Goal: Find specific page/section: Find specific page/section

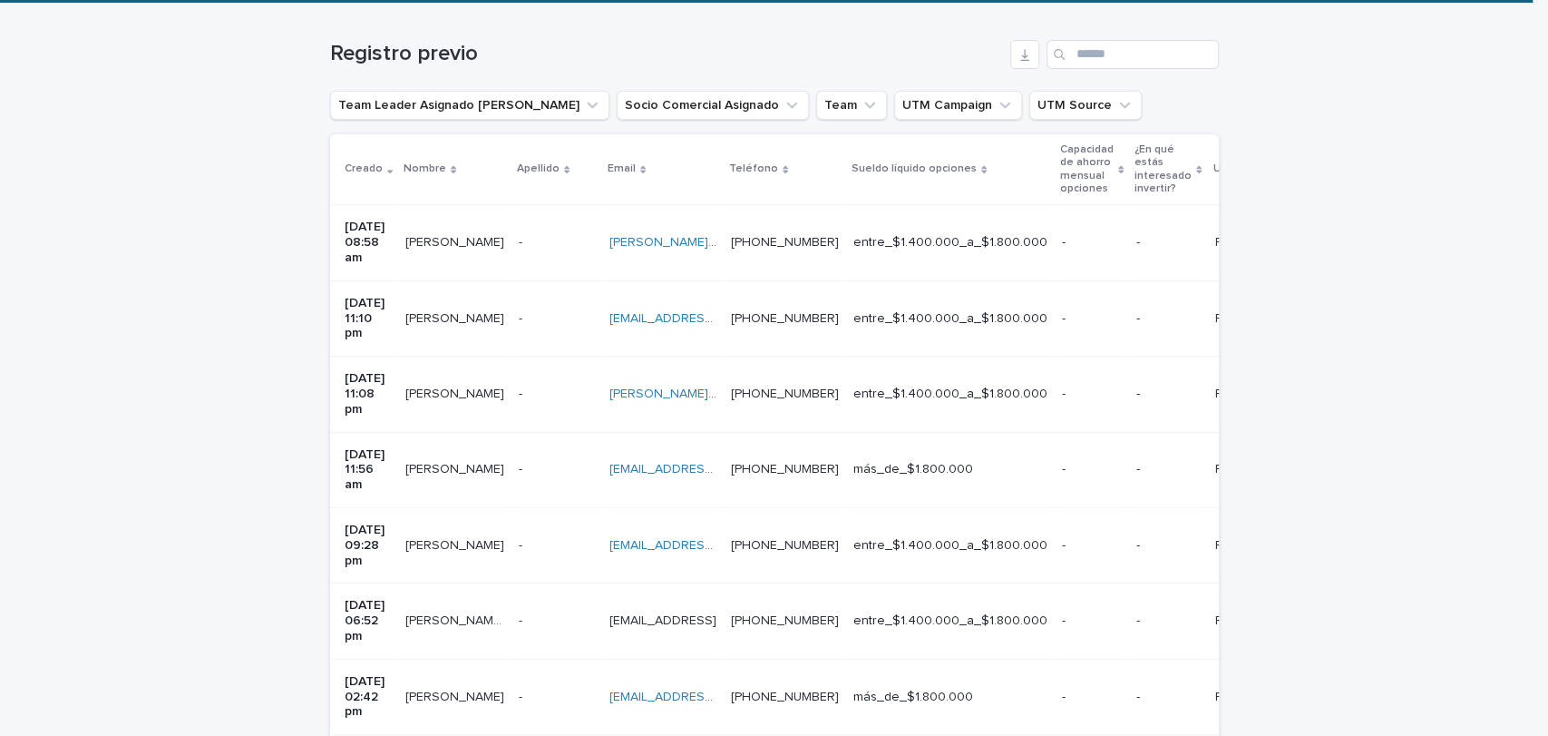
scroll to position [281, 0]
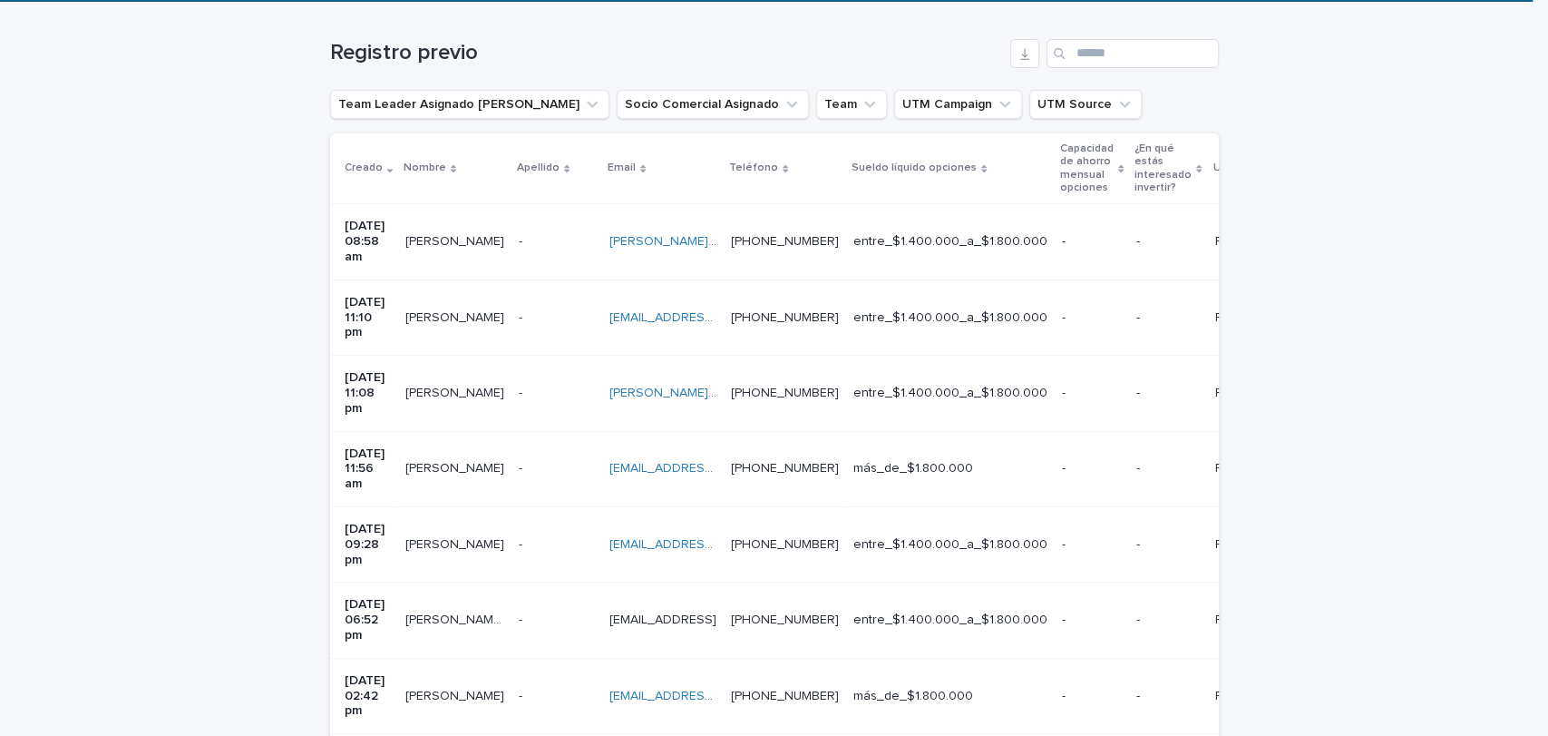
click at [573, 378] on div "- -" at bounding box center [557, 393] width 76 height 30
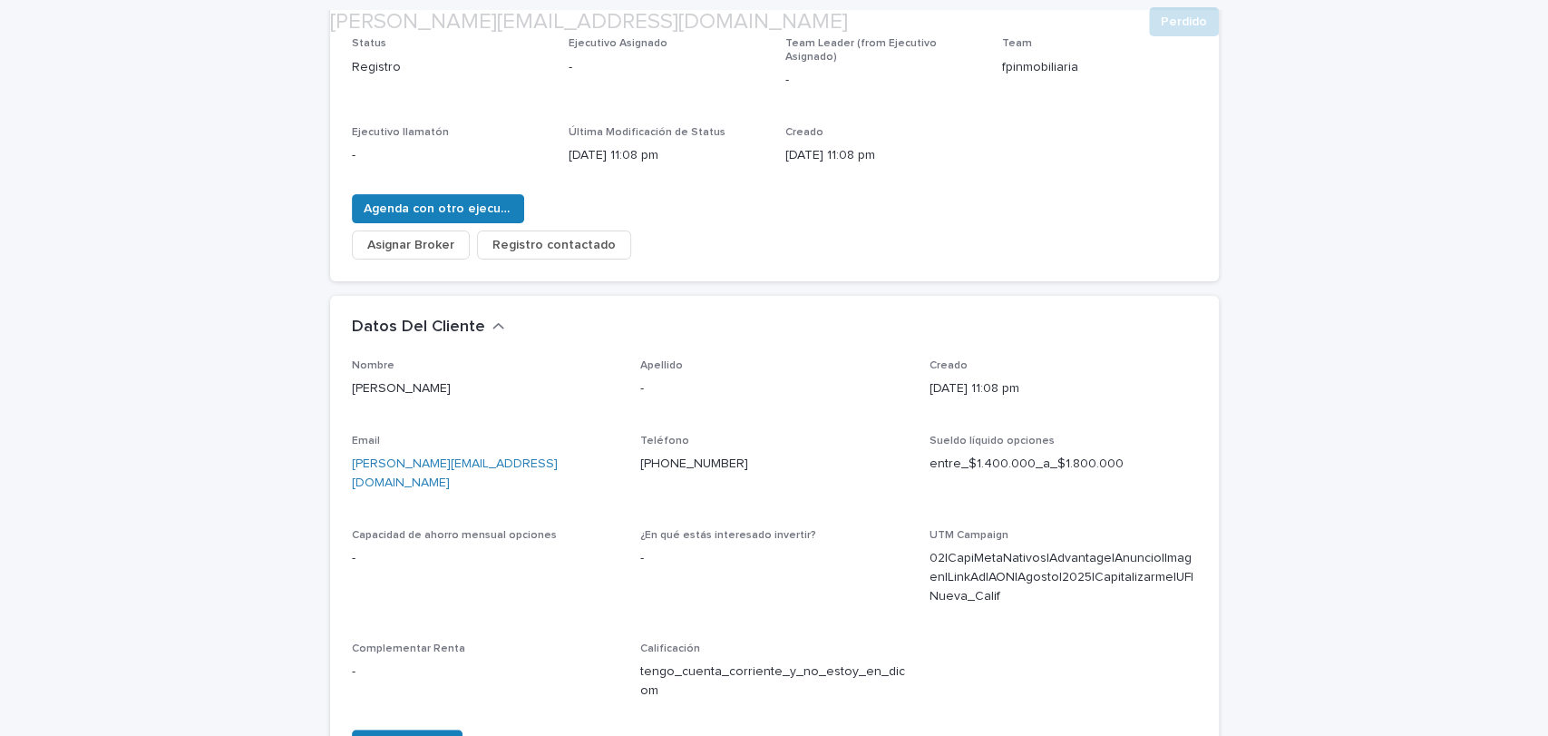
scroll to position [292, 0]
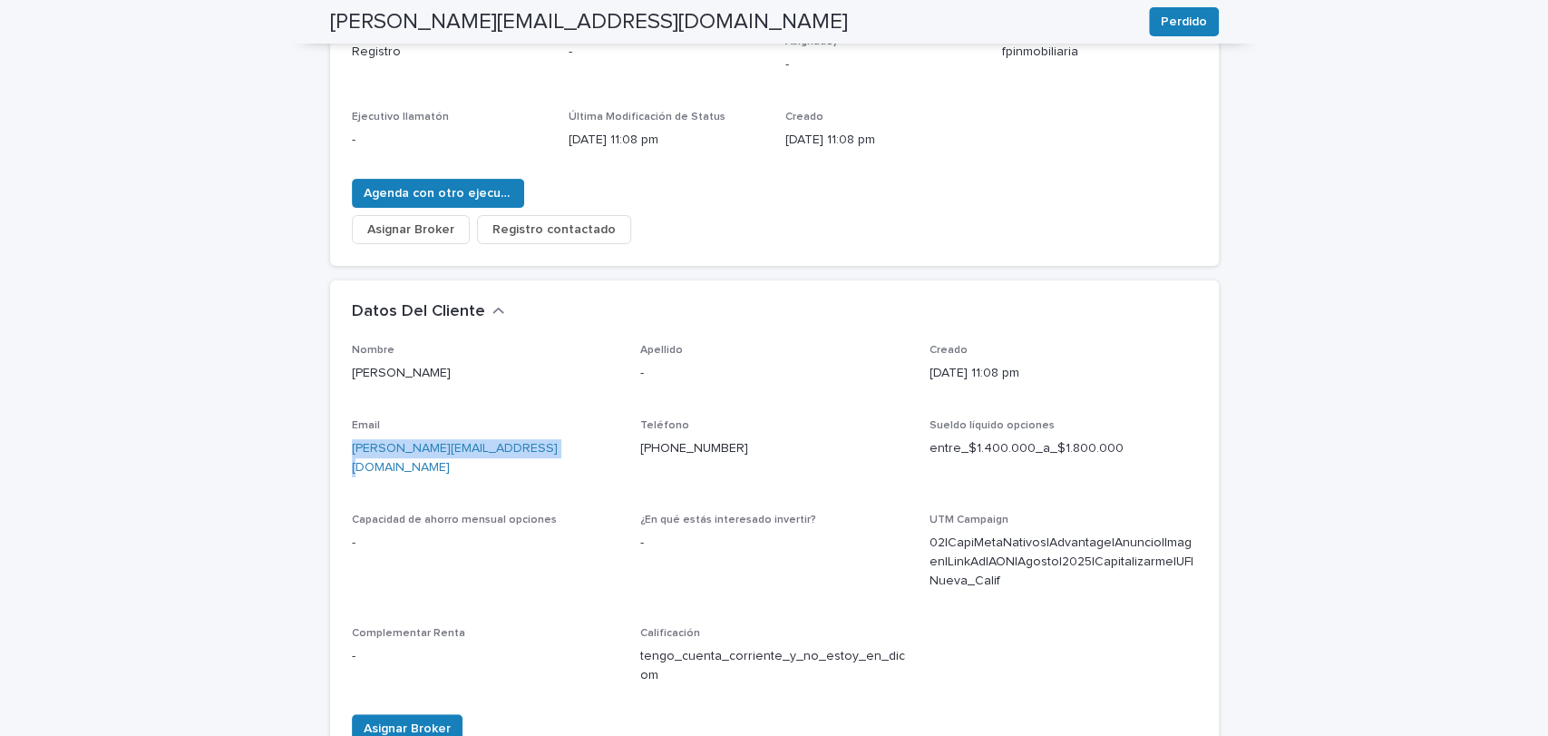
drag, startPoint x: 336, startPoint y: 437, endPoint x: 550, endPoint y: 422, distance: 214.6
click at [550, 422] on div "Nombre [PERSON_NAME] Apellido - Creado [DATE] 11:08 pm Email [PERSON_NAME][EMAI…" at bounding box center [774, 554] width 889 height 421
click at [226, 474] on div "**********" at bounding box center [774, 505] width 1548 height 1390
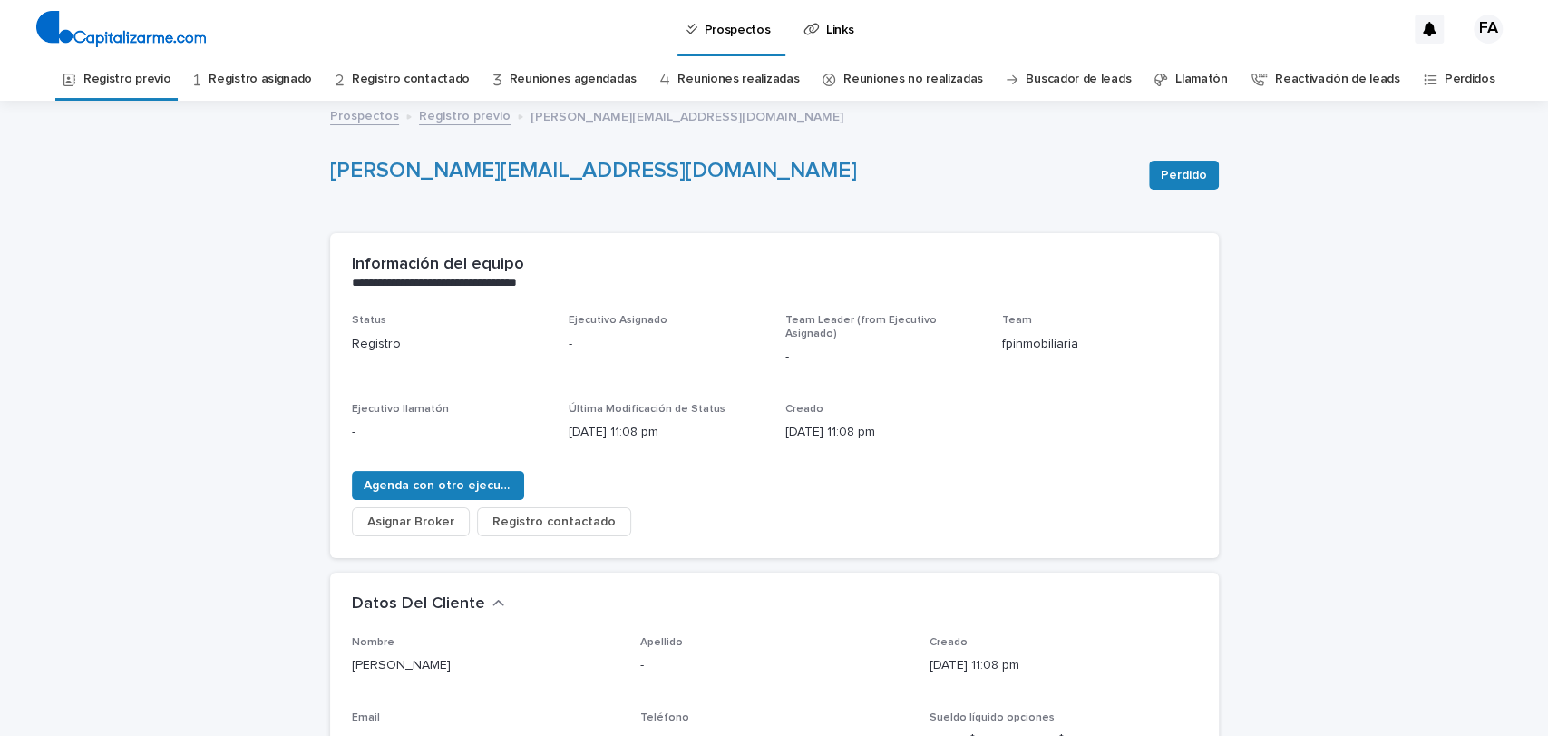
click at [419, 104] on link "Registro previo" at bounding box center [465, 114] width 92 height 21
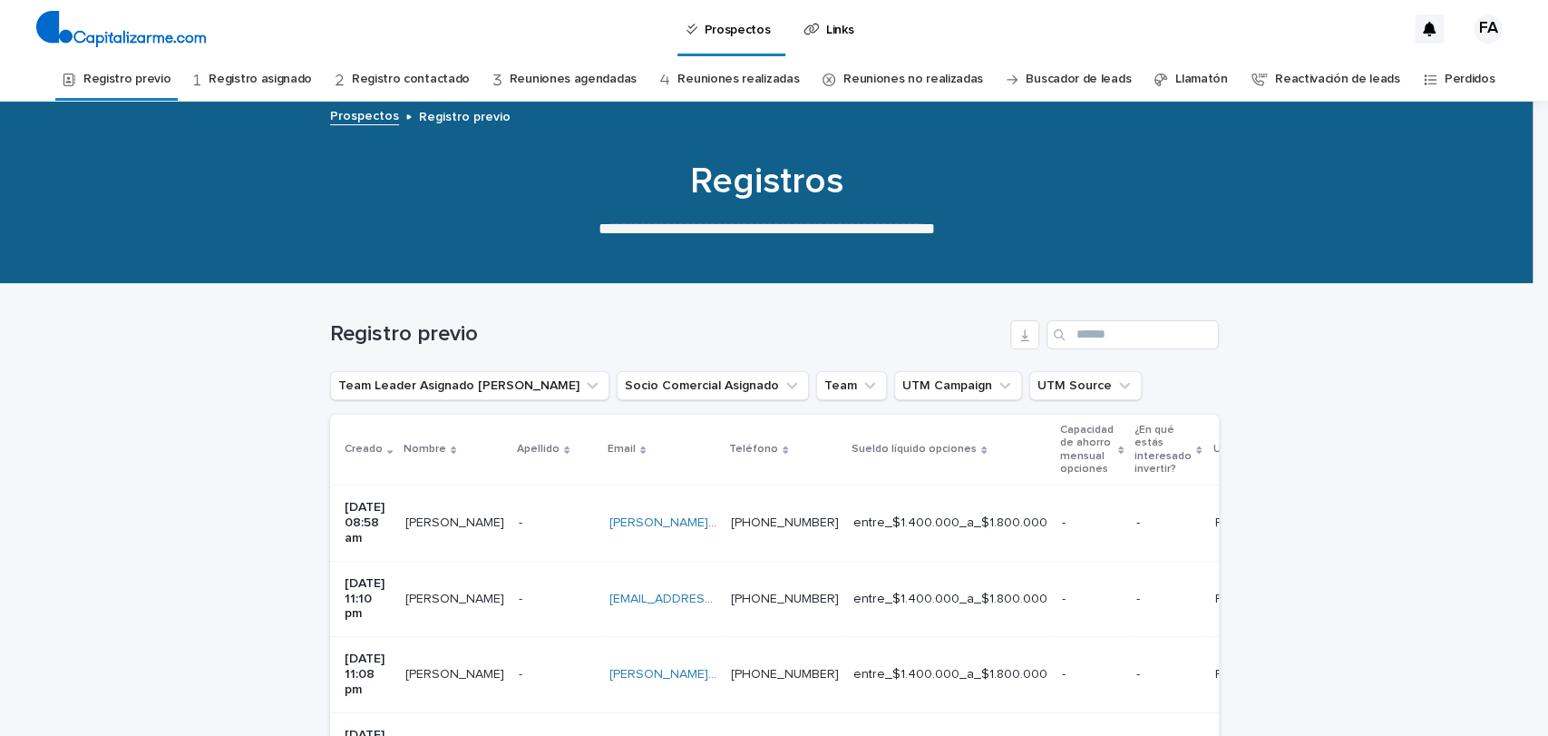
scroll to position [58, 0]
